Goal: Task Accomplishment & Management: Use online tool/utility

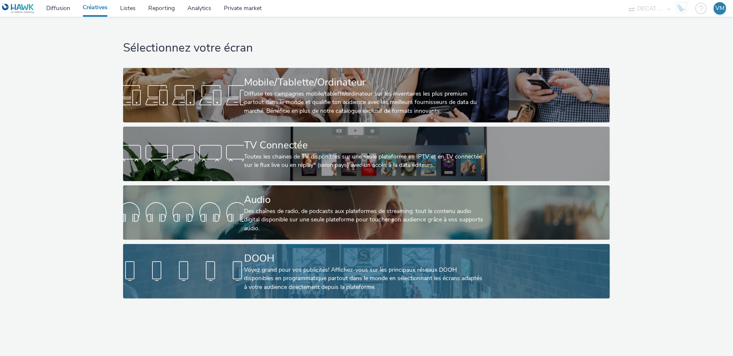
click at [220, 251] on link "DOOH Voyez grand pour vos publicités! Affichez-vous sur les principaux réseaux …" at bounding box center [366, 271] width 487 height 55
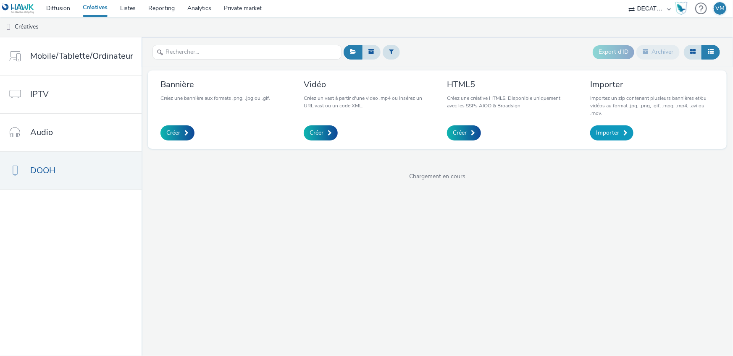
click at [605, 131] on span "Importer" at bounding box center [607, 133] width 23 height 8
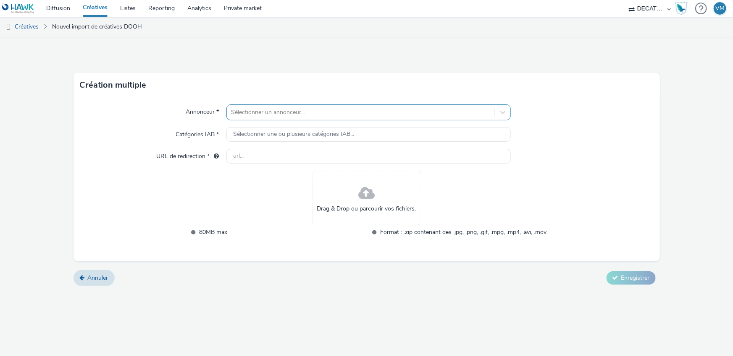
click at [275, 112] on div at bounding box center [360, 112] width 259 height 10
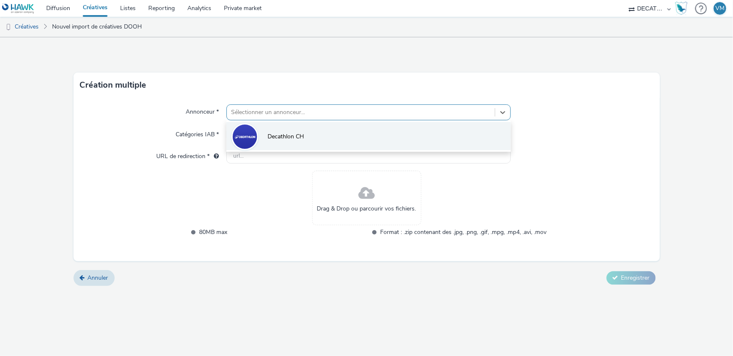
click at [250, 134] on img at bounding box center [245, 137] width 24 height 24
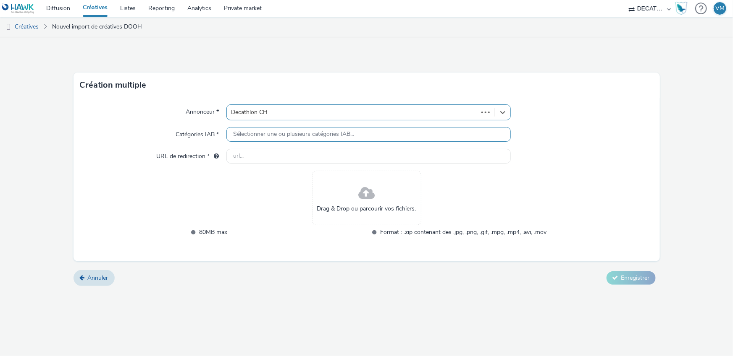
type input "[URL][DOMAIN_NAME]"
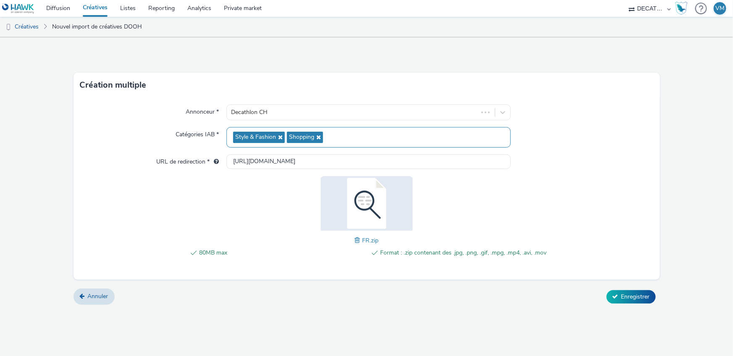
click at [624, 304] on form "Création multiple Annonceur * Decathlon CH Catégories IAB * Style & Fashion Sho…" at bounding box center [366, 174] width 733 height 274
click at [627, 296] on span "Enregistrer" at bounding box center [635, 297] width 29 height 8
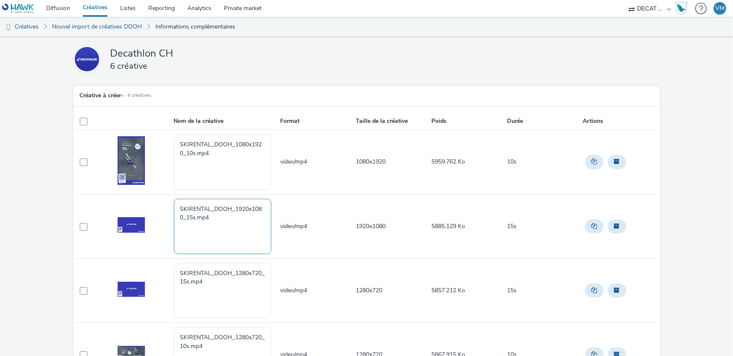
click at [230, 226] on textarea "SKIRENTAL_DOOH_1920x1080_15s.mp4" at bounding box center [222, 226] width 97 height 55
drag, startPoint x: 226, startPoint y: 220, endPoint x: 152, endPoint y: 208, distance: 74.4
click at [155, 208] on tr "SKIRENTAL_DOOH_1920x1080_15s.mp4 video/mp4 1920x1080 5885.129 Ko 15s" at bounding box center [367, 226] width 582 height 64
paste textarea "[Cr:SKI Rental] [Sz:1920x1080] [Ty:Drive to store] [Lg:FR] [Ot:15s]"
type textarea "[Cr:SKI Rental] [Sz:1920x1080] [Ty:Drive to store] [Lg:FR] [Ot:15s]"
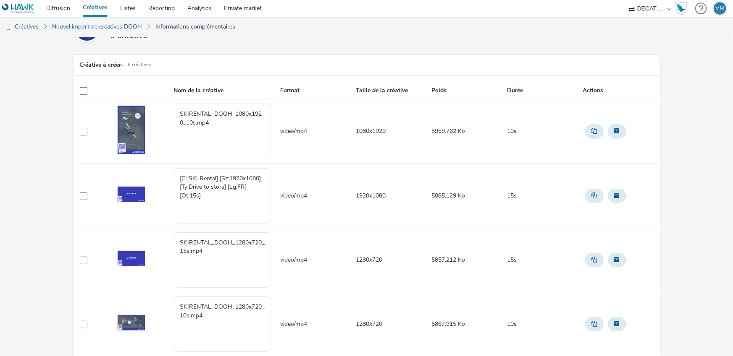
scroll to position [38, 0]
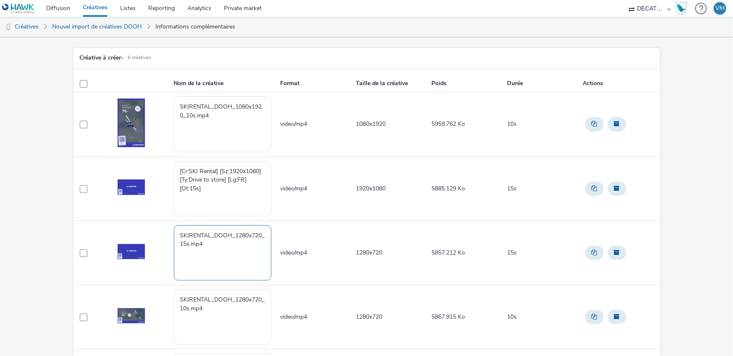
drag, startPoint x: 209, startPoint y: 243, endPoint x: 155, endPoint y: 232, distance: 55.7
click at [156, 232] on tr "SKIRENTAL_DOOH_1280x720_15s.mp4 video/mp4 1280x720 5857.212 Ko 15s" at bounding box center [367, 253] width 582 height 64
paste textarea "[Cr:SKI Rental] [Sz:1280x720] [Ty:Drive to store] [Lg:FR] [Ot:15s]"
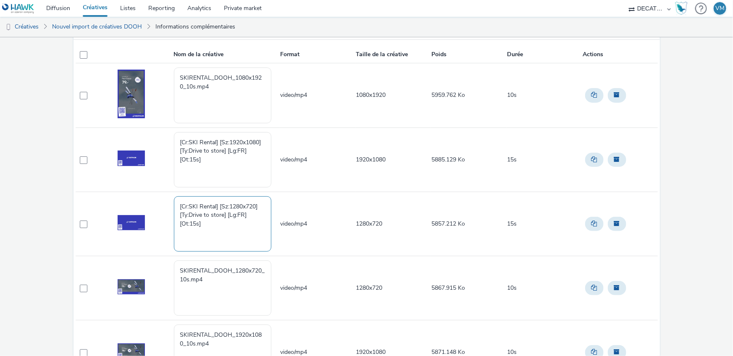
scroll to position [197, 0]
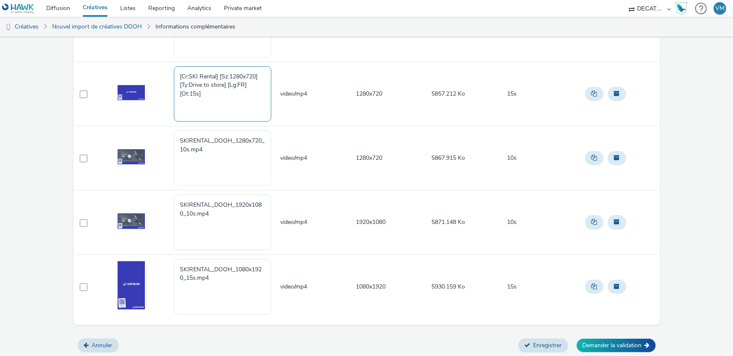
type textarea "[Cr:SKI Rental] [Sz:1280x720] [Ty:Drive to store] [Lg:FR] [Ot:15s]"
drag, startPoint x: 212, startPoint y: 277, endPoint x: 143, endPoint y: 259, distance: 70.9
click at [144, 259] on tr "SKIRENTAL_DOOH_1080x1920_15s.mp4 video/mp4 1080x1920 5930.159 Ko 15s" at bounding box center [367, 287] width 582 height 64
paste textarea "[Cr:SKI Rental] [Sz:1080x1920] [Ty:Drive to store] [Lg:FR] [Ot:15s]"
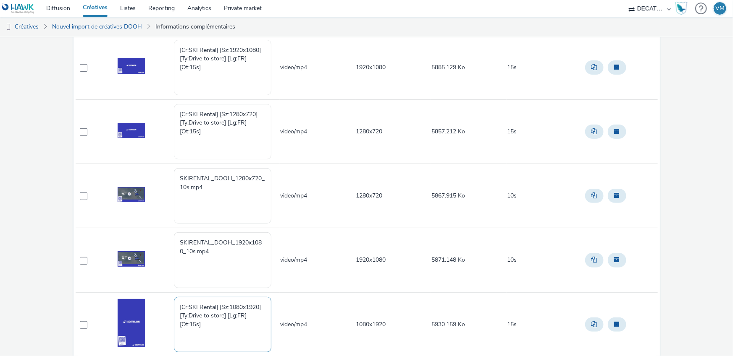
scroll to position [149, 0]
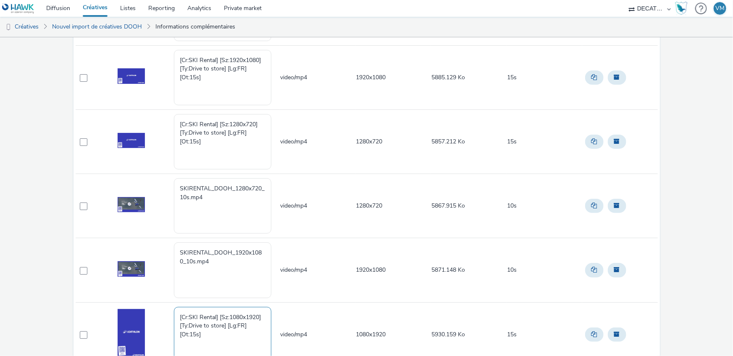
type textarea "[Cr:SKI Rental] [Sz:1080x1920] [Ty:Drive to store] [Lg:FR] [Ot:15s]"
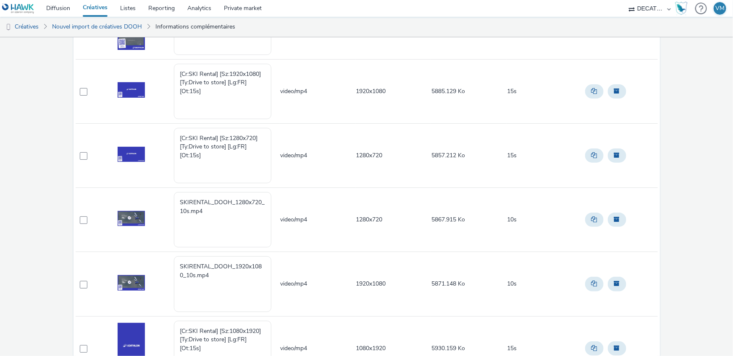
scroll to position [154, 0]
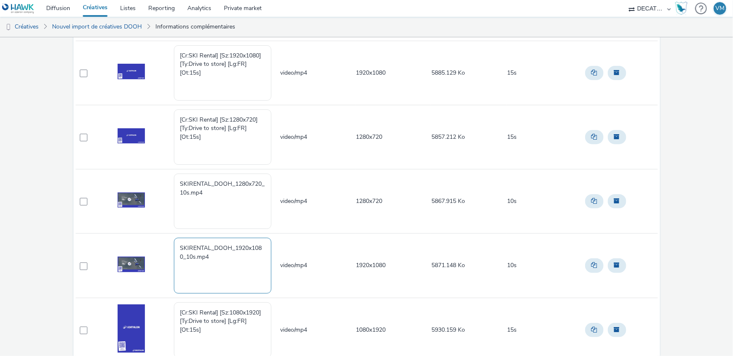
drag, startPoint x: 214, startPoint y: 256, endPoint x: 154, endPoint y: 237, distance: 62.5
click at [154, 237] on tr "SKIRENTAL_DOOH_1920x1080_10s.mp4 video/mp4 1920x1080 5871.148 Ko 10s" at bounding box center [367, 266] width 582 height 64
paste textarea "[Cr:SKI Rental] [Sz:1920x1080] [Ty:Drive to store] [Lg:FR] [Ot:10s]"
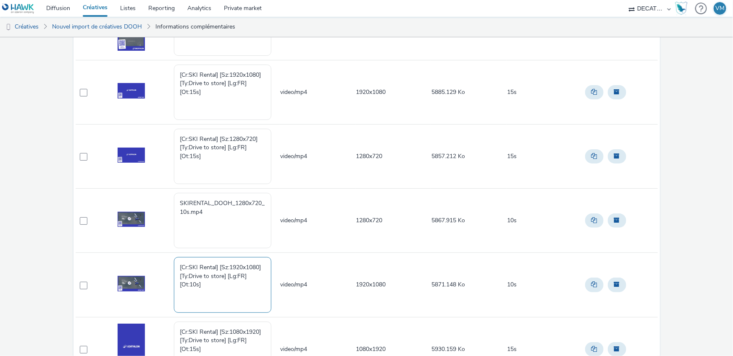
scroll to position [133, 0]
type textarea "[Cr:SKI Rental] [Sz:1920x1080] [Ty:Drive to store] [Lg:FR] [Ot:10s]"
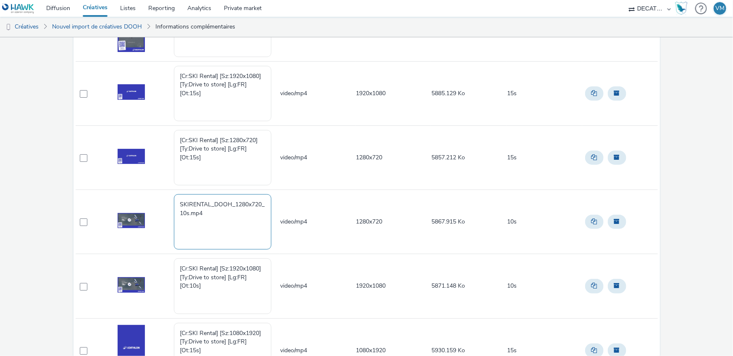
drag, startPoint x: 219, startPoint y: 213, endPoint x: 124, endPoint y: 202, distance: 95.1
click at [124, 202] on tr "SKIRENTAL_DOOH_1280x720_10s.mp4 video/mp4 1280x720 5867.915 Ko 10s" at bounding box center [367, 222] width 582 height 64
paste textarea "[Cr:SKI Rental] [Sz:1280x720] [Ty:Drive to store] [Lg:FR] [Ot:10s]"
type textarea "[Cr:SKI Rental] [Sz:1280x720] [Ty:Drive to store] [Lg:FR] [Ot:10s]"
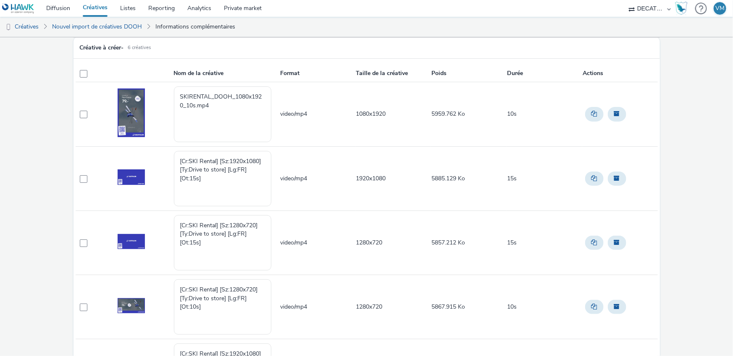
scroll to position [0, 0]
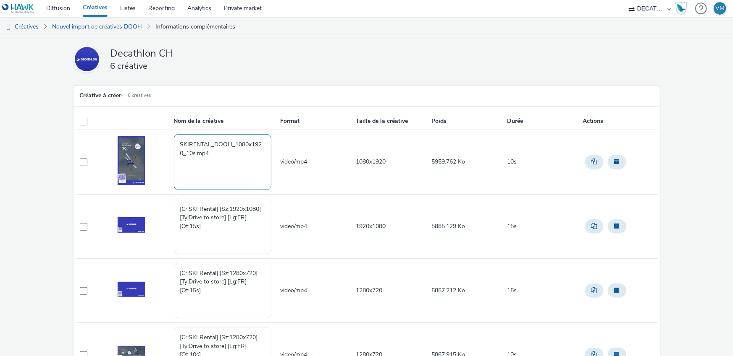
click at [216, 154] on textarea "SKIRENTAL_DOOH_1080x1920_10s.mp4" at bounding box center [222, 161] width 97 height 55
drag, startPoint x: 216, startPoint y: 154, endPoint x: 147, endPoint y: 126, distance: 74.0
click at [151, 128] on table "Nom de la créative Format Taille de la créative Poids Durée Actions SKIRENTAL_D…" at bounding box center [367, 314] width 582 height 403
paste textarea "[Cr:SKI Rental] [Sz:1080x1920] [Ty:Drive to store] [Lg:FR] [Ot:10s]"
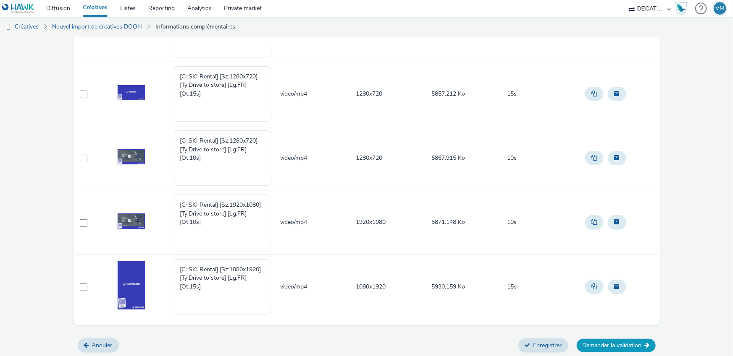
type textarea "[Cr:SKI Rental] [Sz:1080x1920] [Ty:Drive to store] [Lg:FR] [Ot:10s]"
click at [603, 347] on button "Demander la validation" at bounding box center [615, 345] width 79 height 13
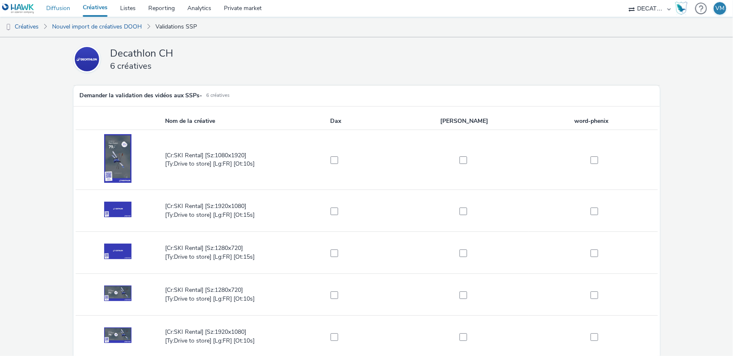
click at [58, 8] on link "Diffusion" at bounding box center [58, 8] width 37 height 17
